Goal: Task Accomplishment & Management: Manage account settings

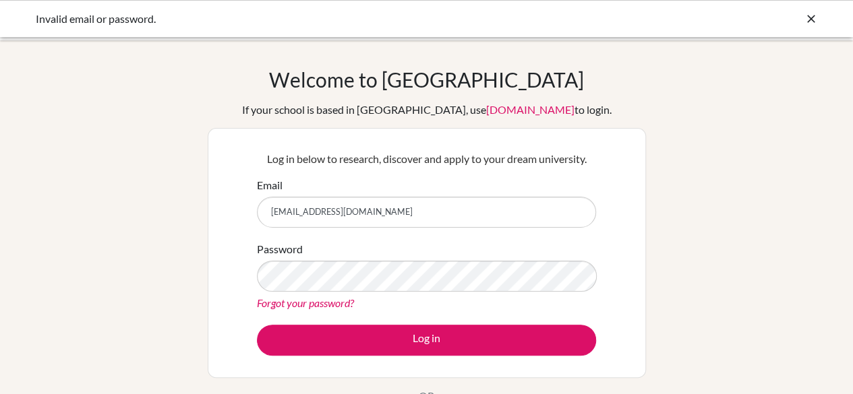
click at [530, 303] on div "Forgot your password?" at bounding box center [426, 303] width 339 height 16
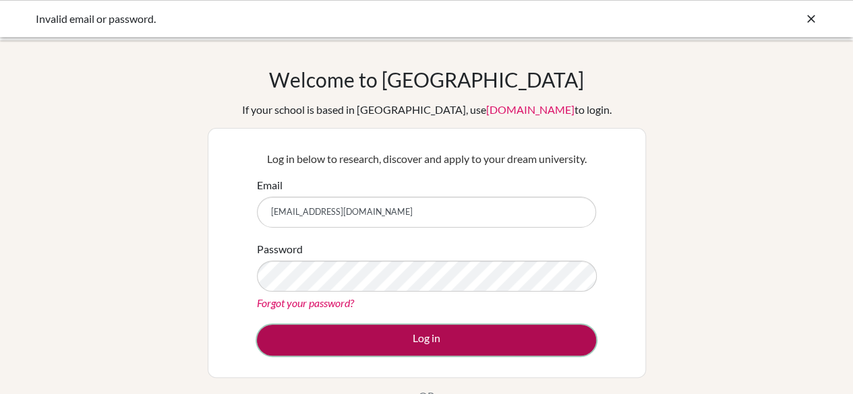
click at [534, 342] on button "Log in" at bounding box center [426, 340] width 339 height 31
click at [469, 337] on button "Log in" at bounding box center [426, 340] width 339 height 31
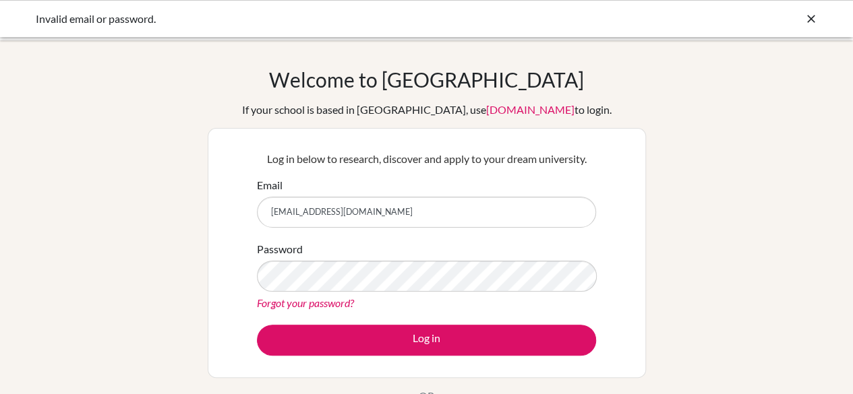
click at [805, 12] on icon at bounding box center [810, 18] width 13 height 13
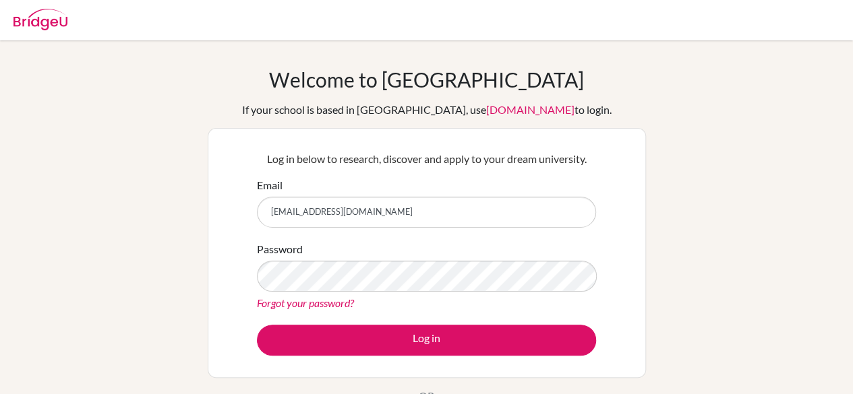
click at [818, 25] on div at bounding box center [426, 20] width 839 height 40
click at [785, 150] on div "Welcome to BridgeU If your school is based in China, use app.bridge-u.com.cn to…" at bounding box center [426, 287] width 853 height 441
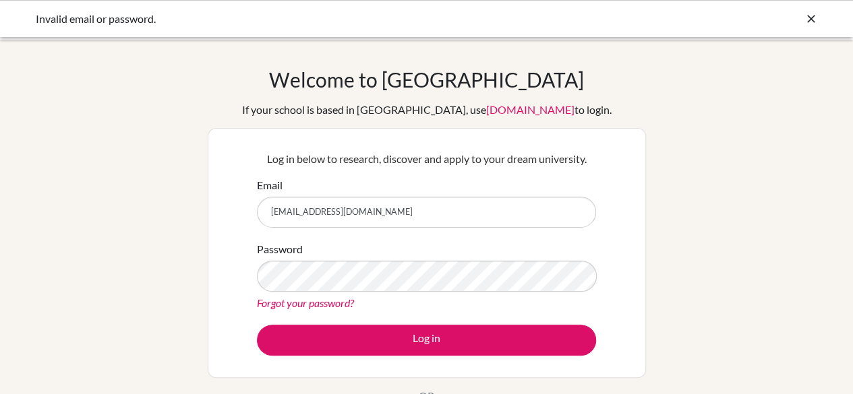
click at [531, 224] on input "[EMAIL_ADDRESS][DOMAIN_NAME]" at bounding box center [426, 212] width 339 height 31
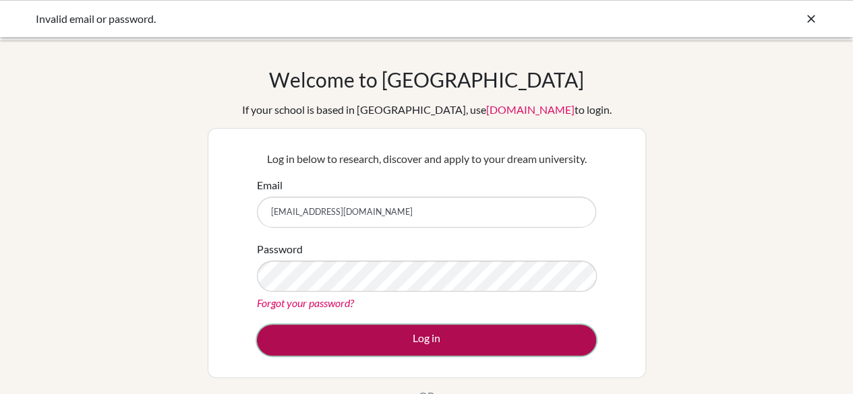
click at [494, 341] on button "Log in" at bounding box center [426, 340] width 339 height 31
